Goal: Find specific page/section: Find specific page/section

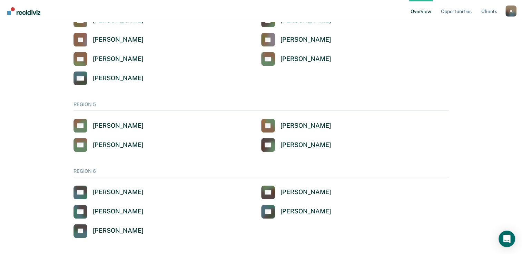
scroll to position [581, 0]
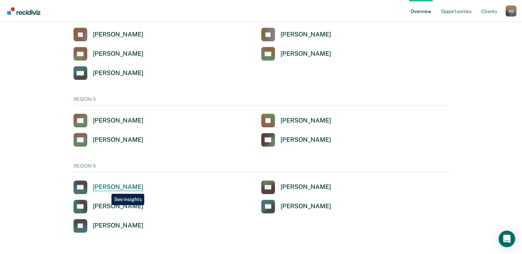
click at [106, 189] on div "[PERSON_NAME]" at bounding box center [118, 187] width 51 height 8
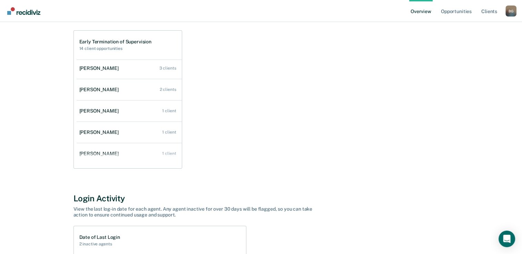
scroll to position [28, 0]
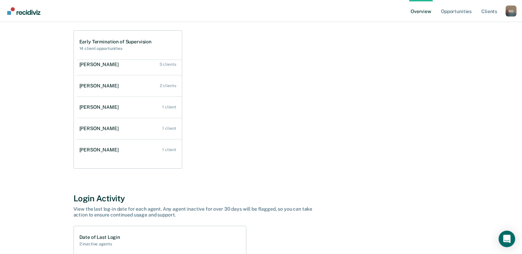
scroll to position [581, 0]
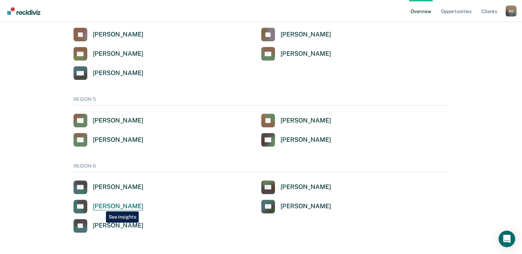
click at [101, 206] on div "[PERSON_NAME]" at bounding box center [118, 207] width 51 height 8
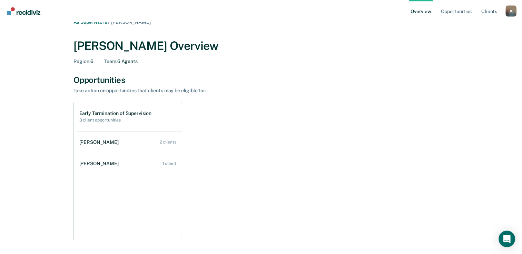
scroll to position [220, 0]
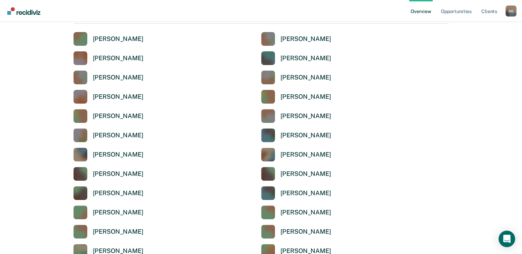
scroll to position [581, 0]
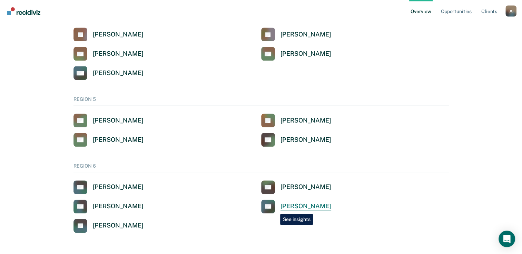
click at [275, 209] on link "DP Dustin P Peterson" at bounding box center [296, 207] width 70 height 14
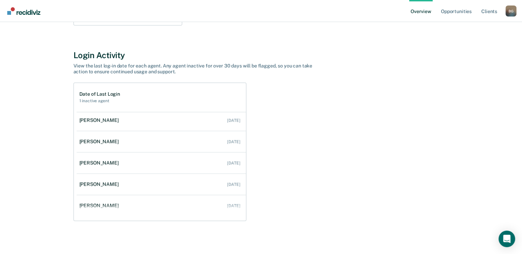
scroll to position [28, 0]
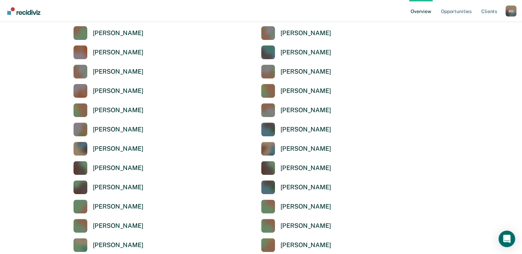
scroll to position [581, 0]
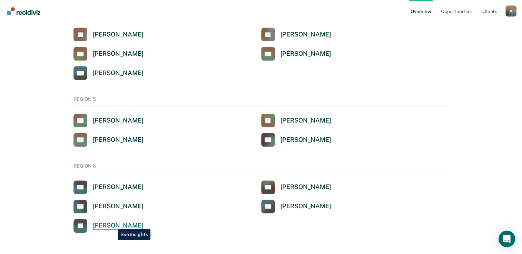
click at [112, 224] on div "[PERSON_NAME]" at bounding box center [118, 226] width 51 height 8
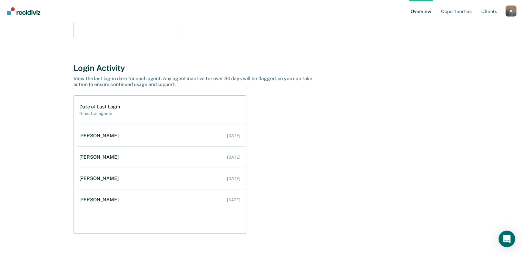
scroll to position [215, 0]
